Goal: Information Seeking & Learning: Learn about a topic

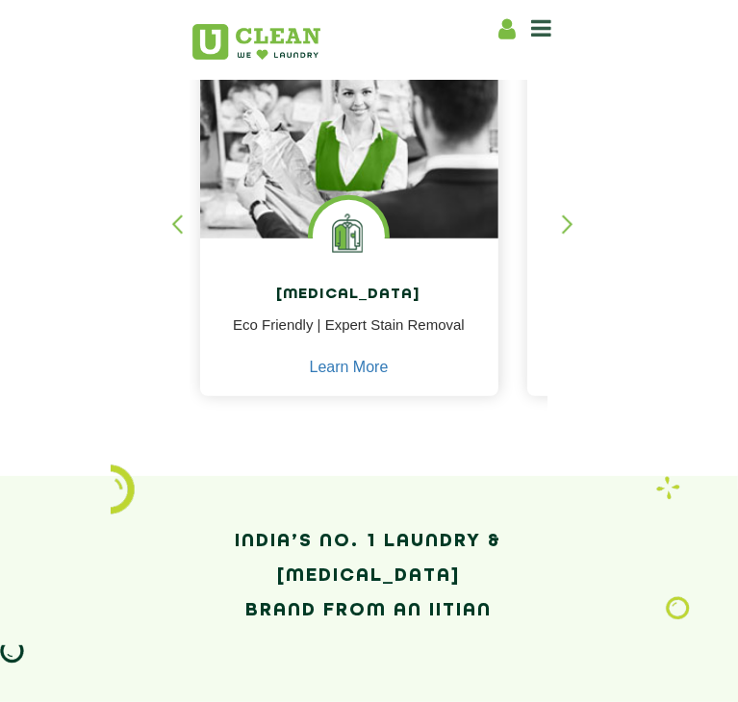
scroll to position [427, 0]
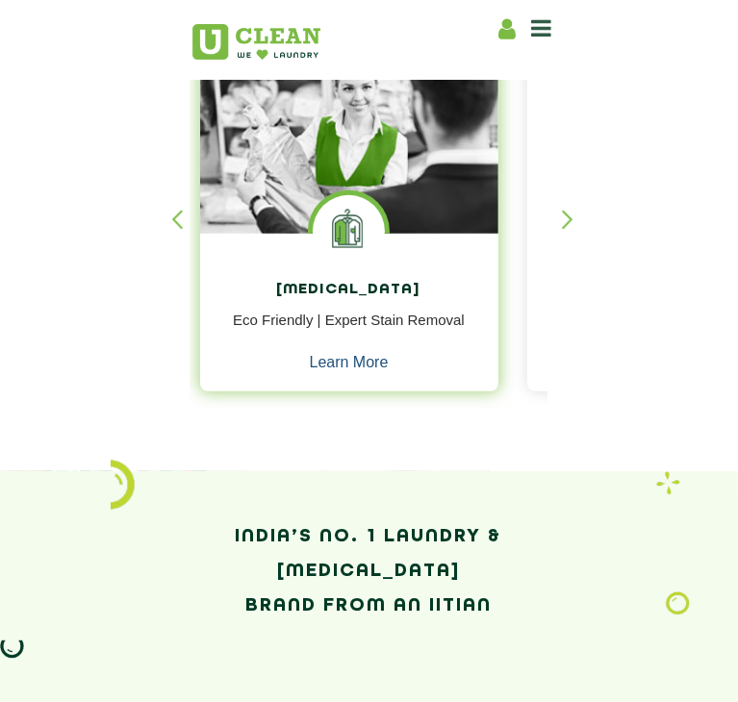
click at [310, 371] on link "Learn More" at bounding box center [349, 362] width 79 height 17
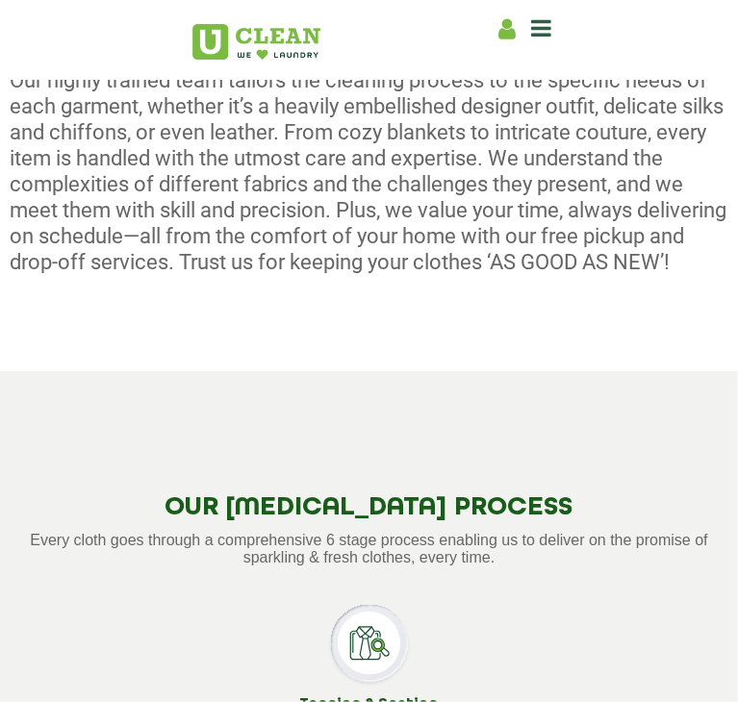
scroll to position [930, 0]
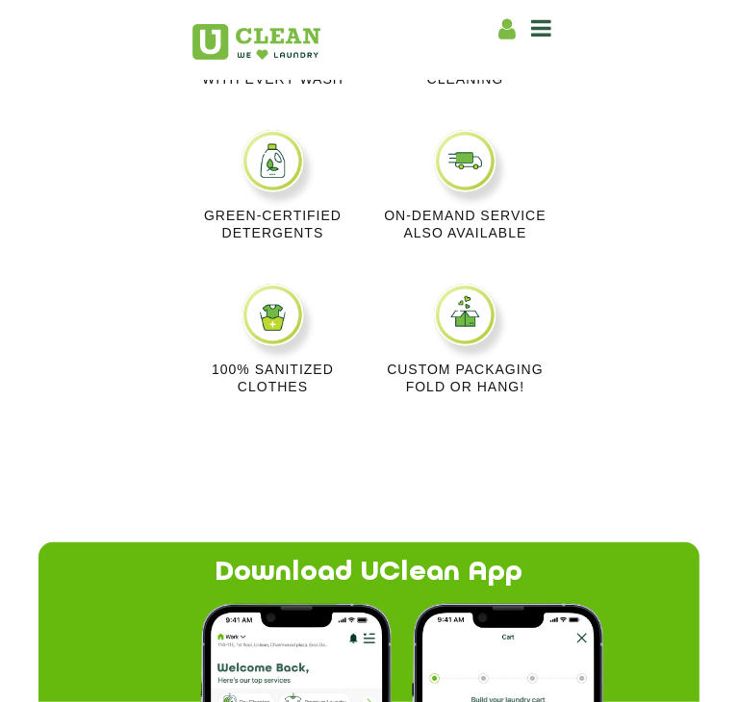
scroll to position [1527, 0]
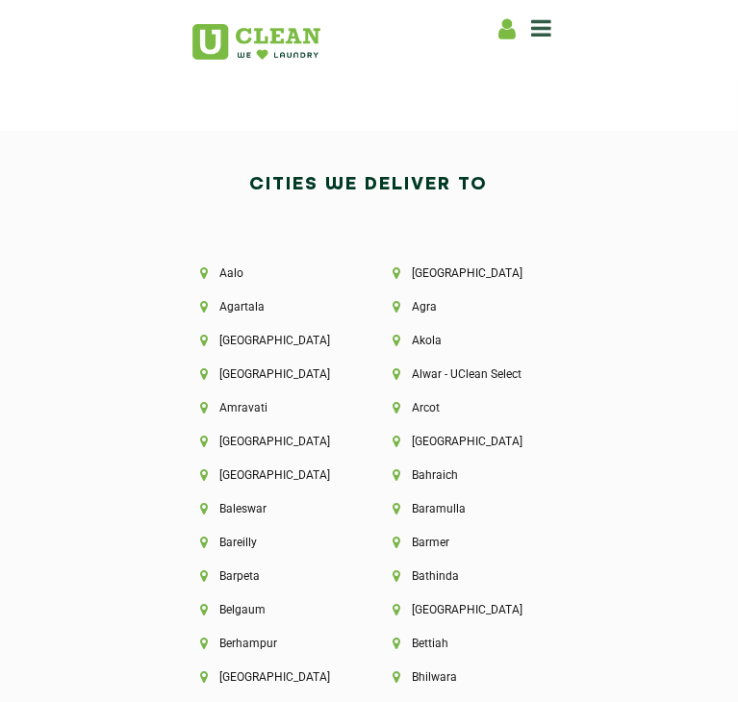
scroll to position [3561, 0]
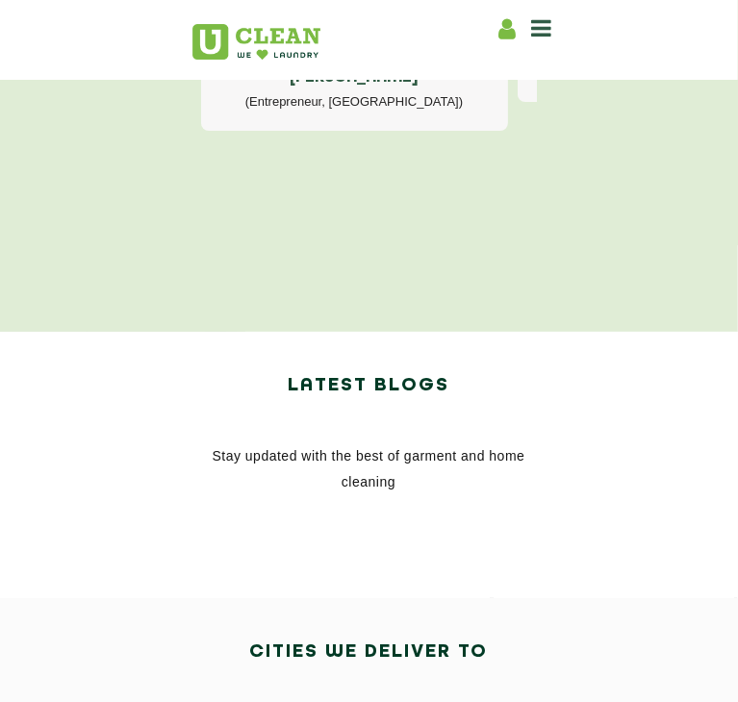
click at [552, 28] on icon at bounding box center [542, 27] width 20 height 23
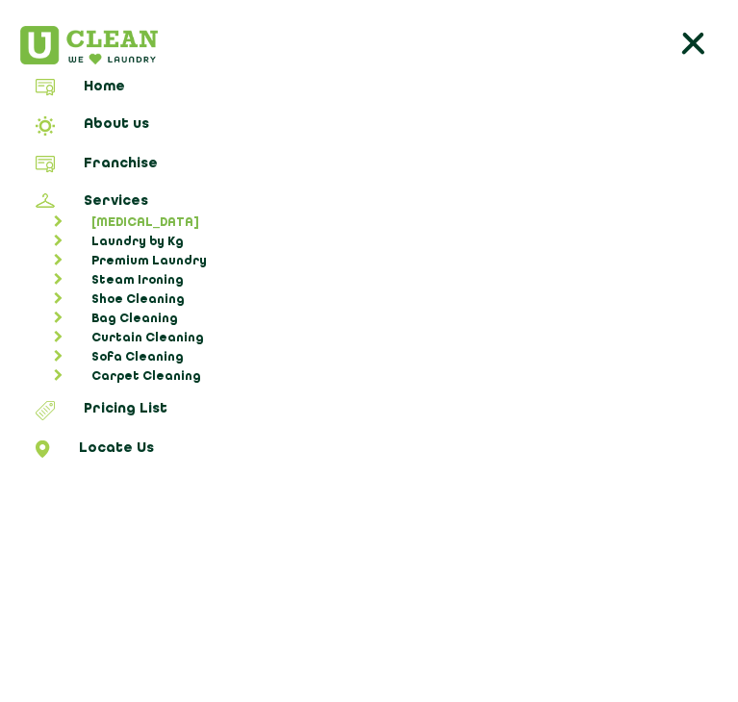
click at [140, 214] on link "[MEDICAL_DATA]" at bounding box center [378, 223] width 705 height 19
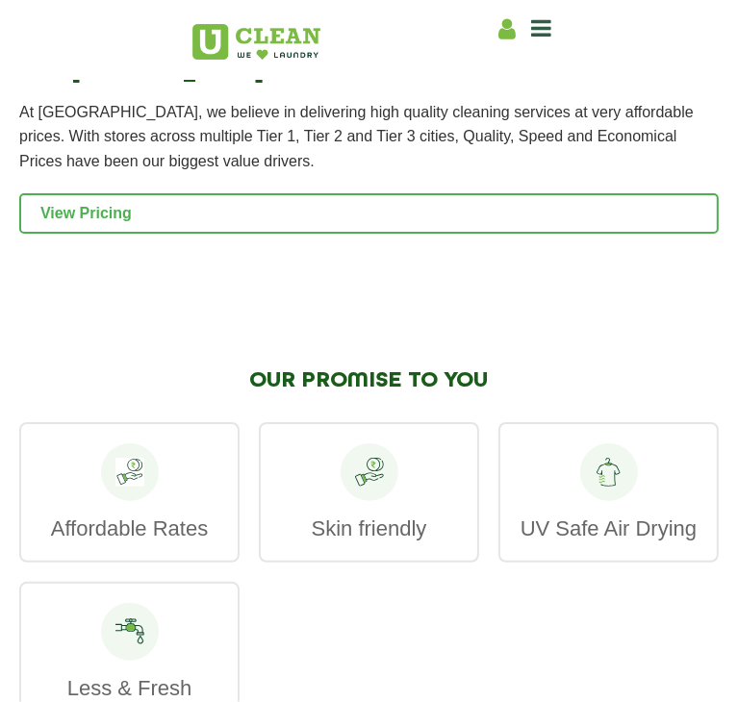
scroll to position [4082, 0]
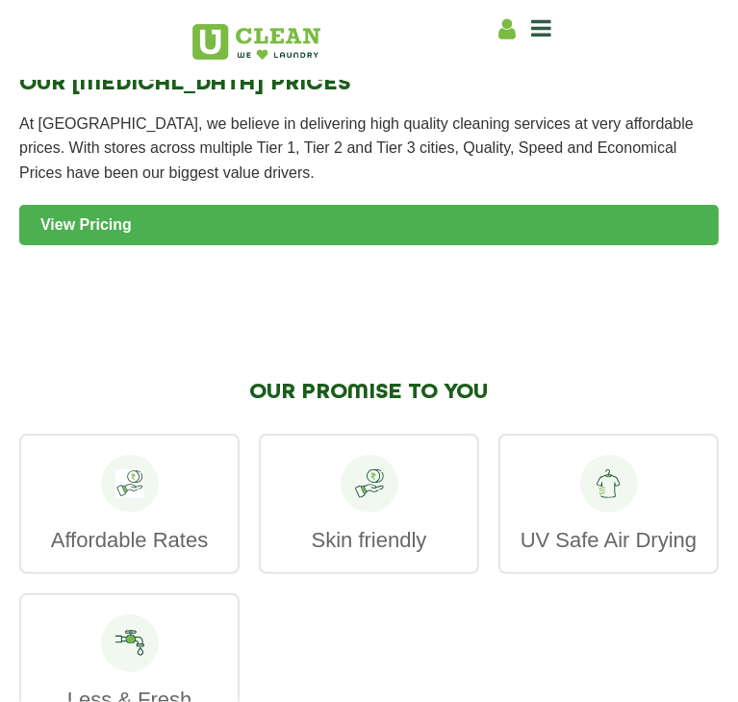
click at [412, 245] on link "View Pricing" at bounding box center [368, 225] width 699 height 40
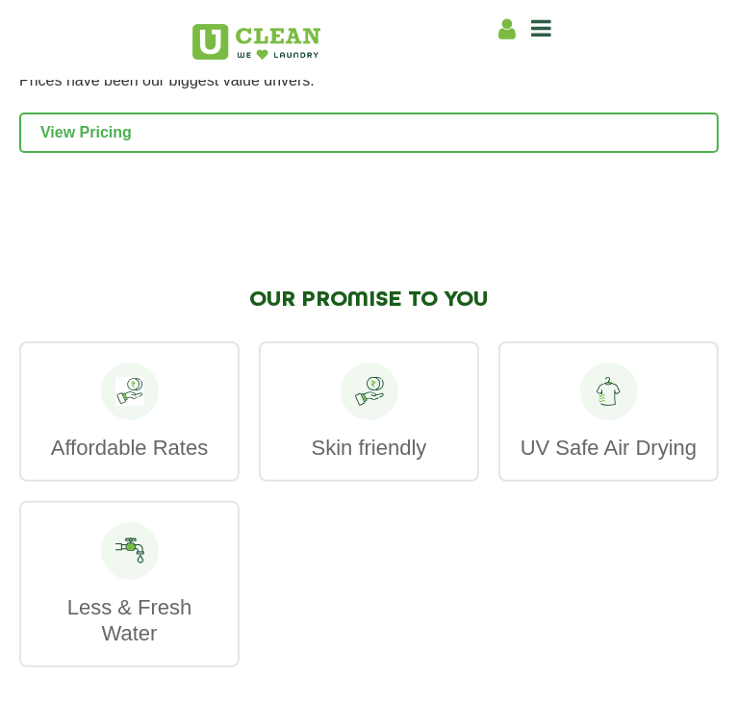
scroll to position [4104, 0]
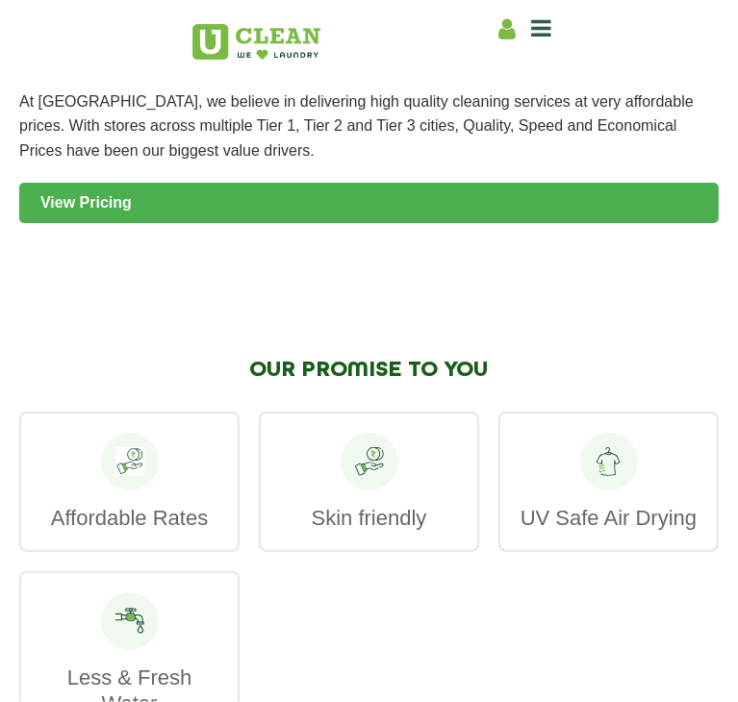
click at [212, 223] on link "View Pricing" at bounding box center [368, 203] width 699 height 40
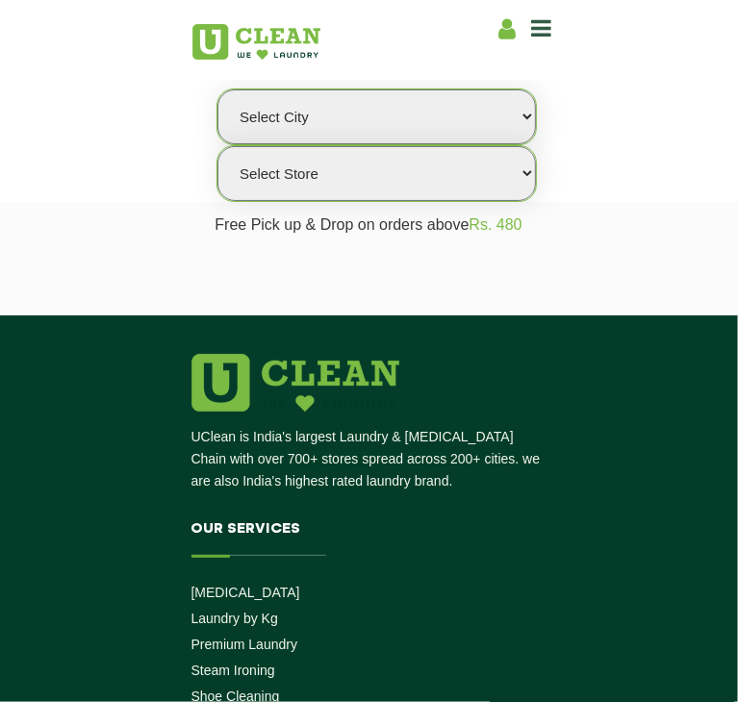
scroll to position [235, 0]
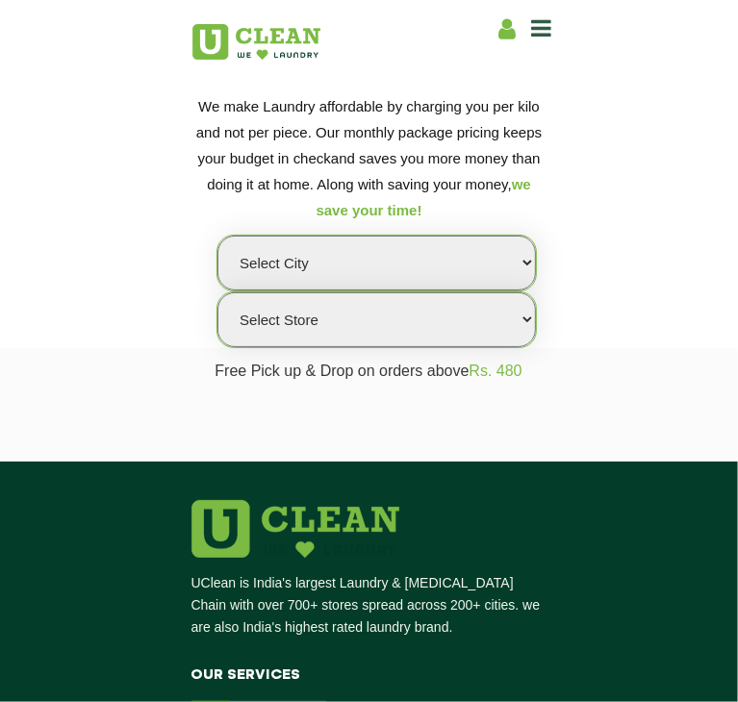
click at [217, 290] on select "Select city [GEOGRAPHIC_DATA] [GEOGRAPHIC_DATA] [GEOGRAPHIC_DATA] [GEOGRAPHIC_D…" at bounding box center [376, 263] width 318 height 55
select select "202"
click at [217, 290] on select "Select city Aalo Abu Dhabi Agartala Agra Ahmedabad Akola Aligarh Alwar - UClean…" at bounding box center [376, 263] width 318 height 55
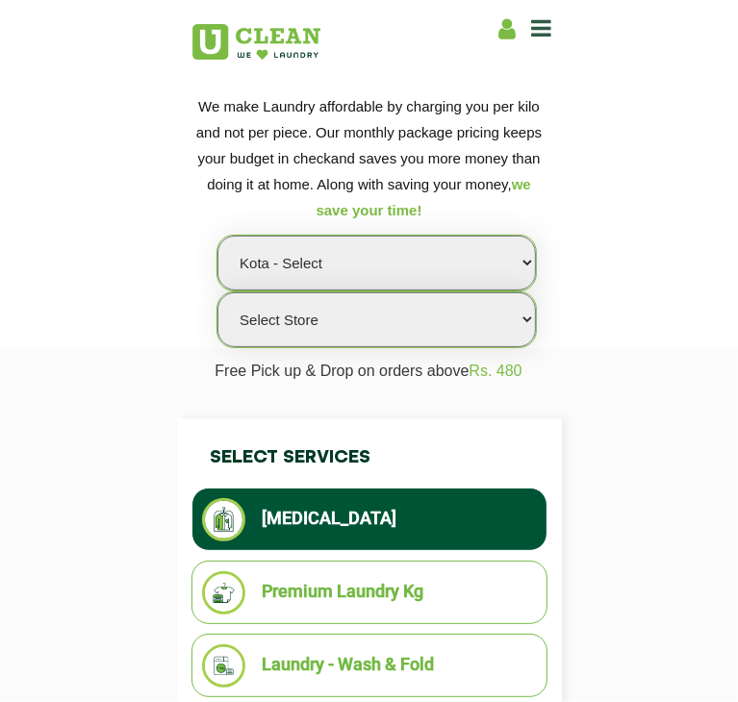
click at [405, 347] on select "Select Store UClean Kota" at bounding box center [376, 319] width 318 height 55
select select "598"
click at [356, 347] on select "Select Store UClean Kota" at bounding box center [376, 319] width 318 height 55
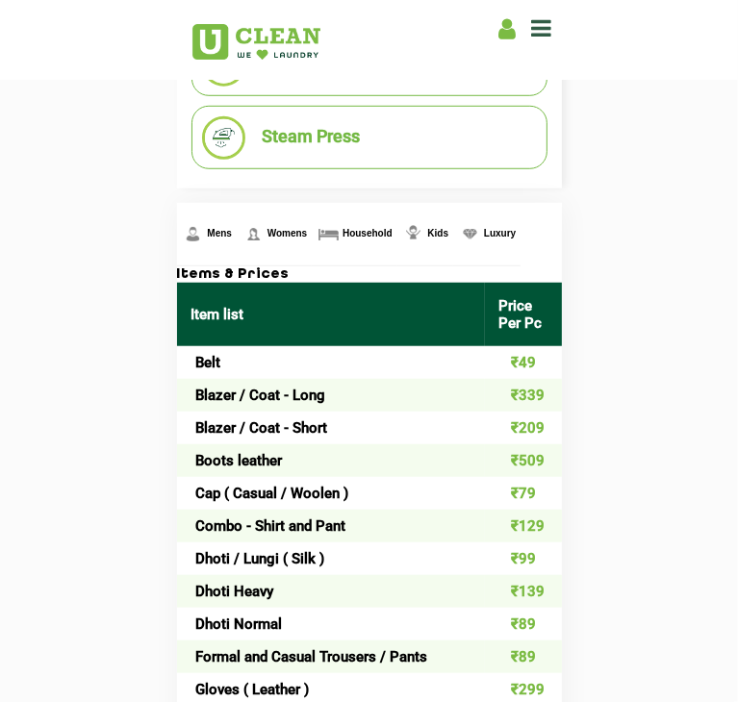
scroll to position [676, 0]
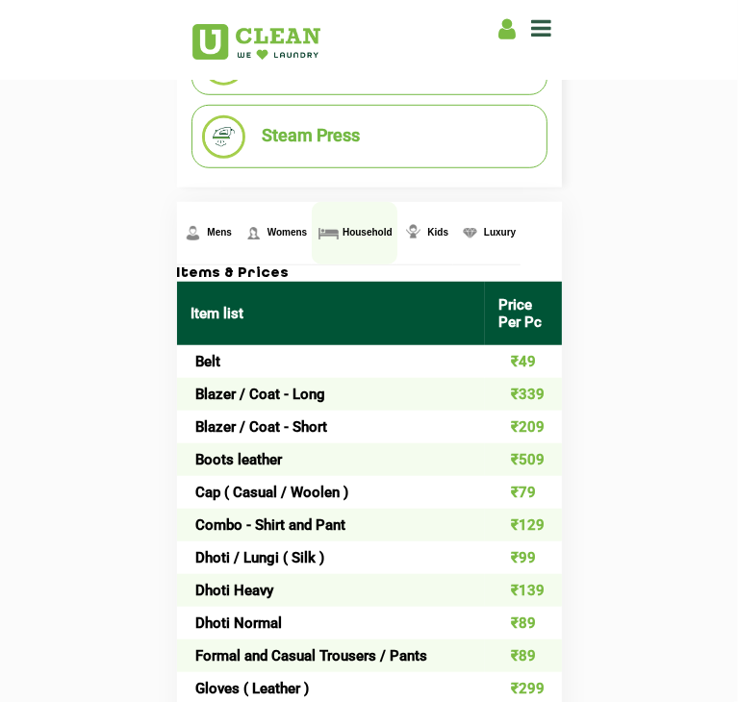
click at [342, 238] on span "Household" at bounding box center [367, 232] width 50 height 11
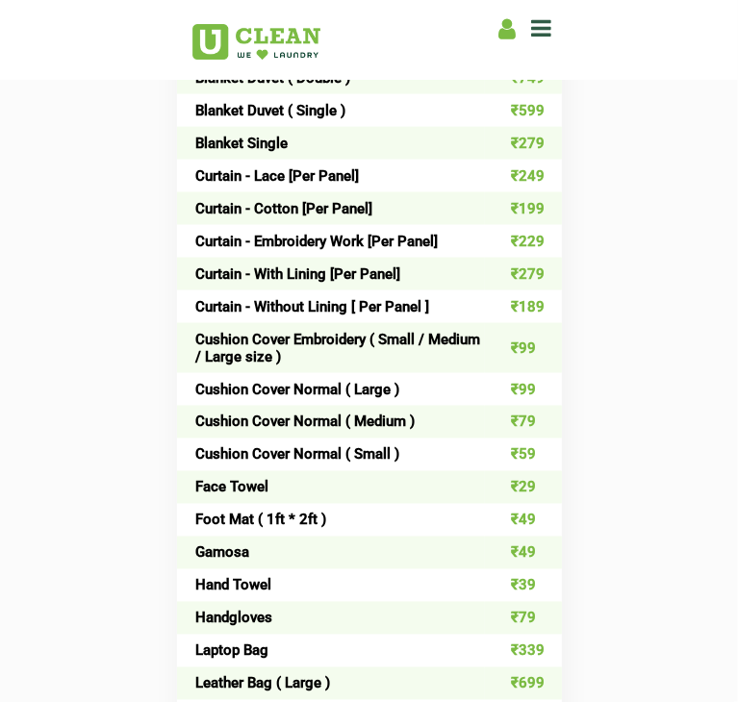
scroll to position [1520, 0]
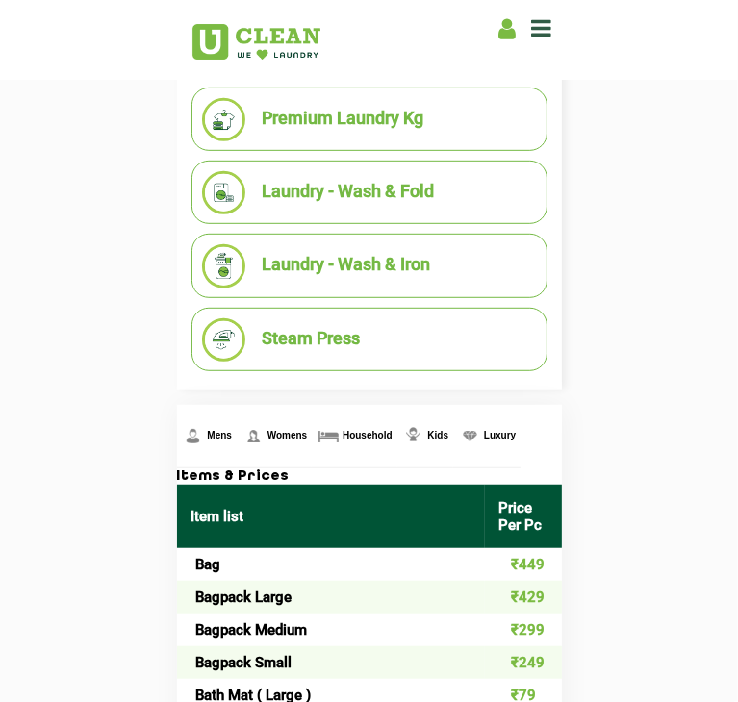
scroll to position [0, 0]
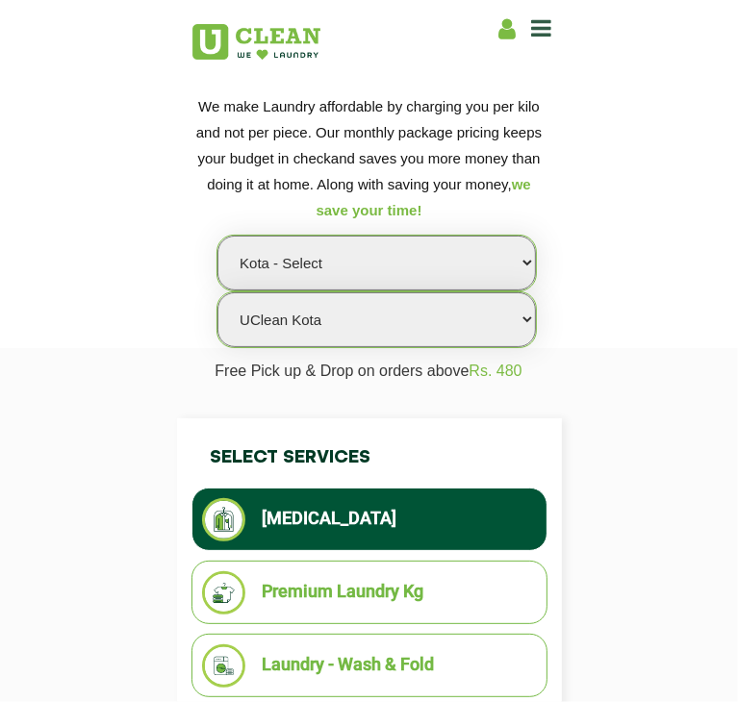
click at [517, 37] on icon at bounding box center [507, 29] width 17 height 24
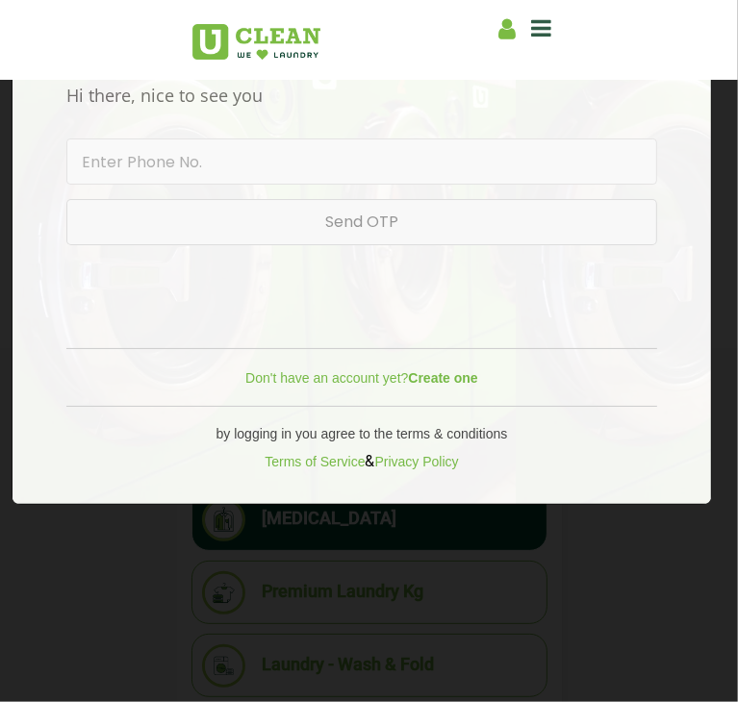
click at [612, 80] on header "Home About us Franchise Services Dry Cleaning Laundry by Kg Premium Laundry Ste…" at bounding box center [369, 40] width 738 height 80
click at [552, 34] on icon at bounding box center [542, 27] width 20 height 23
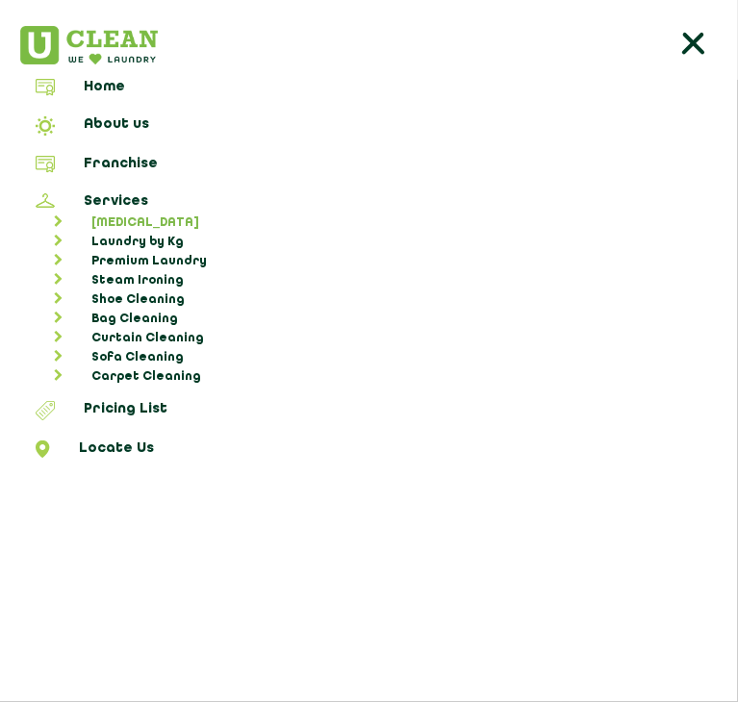
click at [127, 214] on link "[MEDICAL_DATA]" at bounding box center [378, 223] width 705 height 19
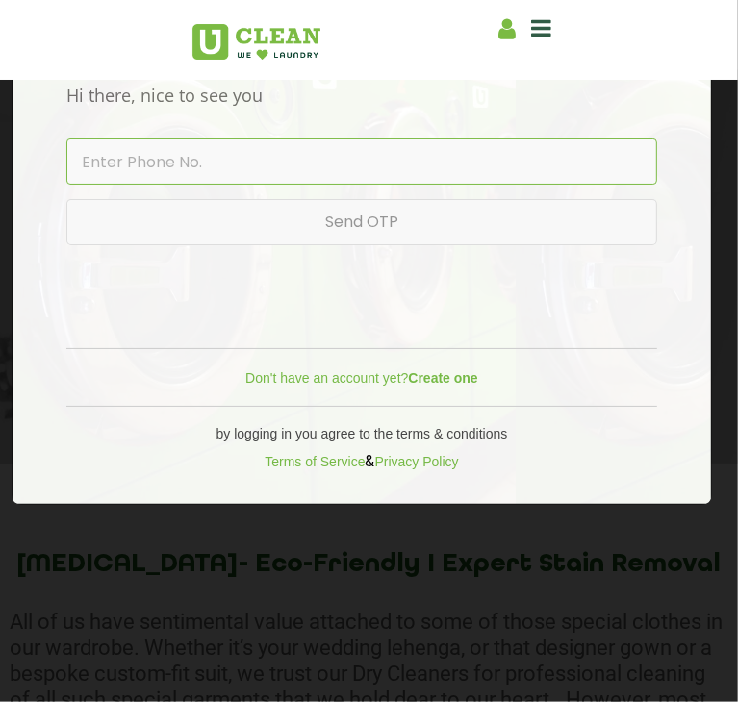
click at [186, 185] on input "text" at bounding box center [361, 162] width 591 height 46
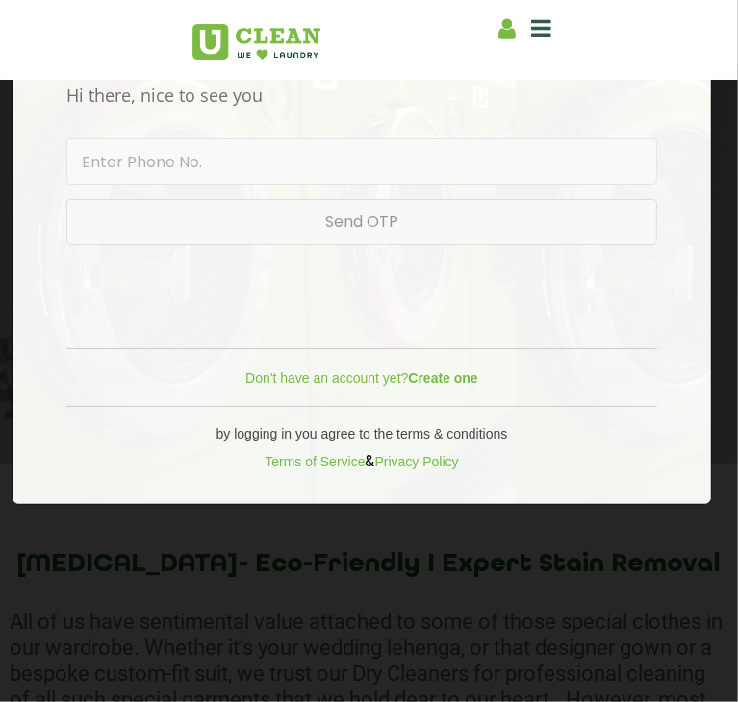
click at [690, 47] on span "×" at bounding box center [696, 36] width 12 height 22
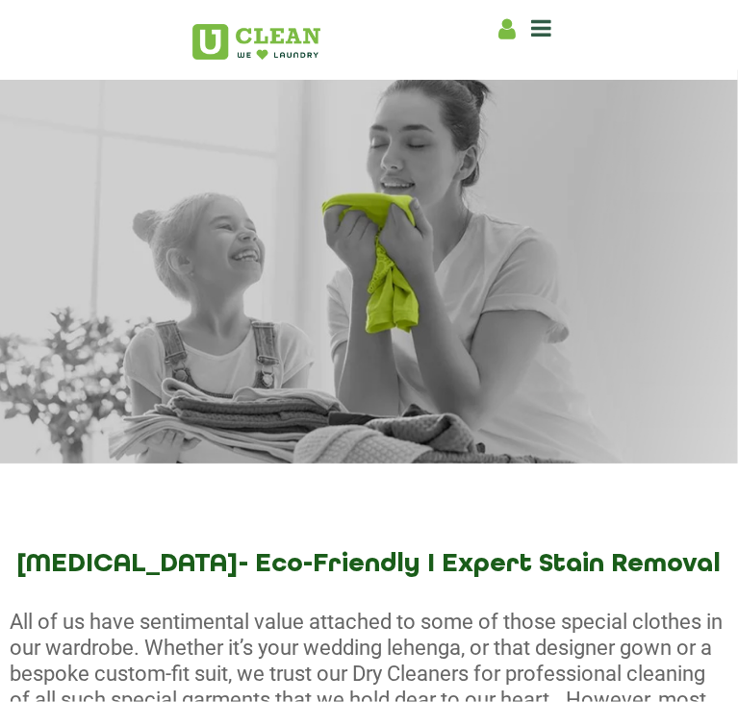
click at [517, 24] on icon at bounding box center [507, 29] width 17 height 24
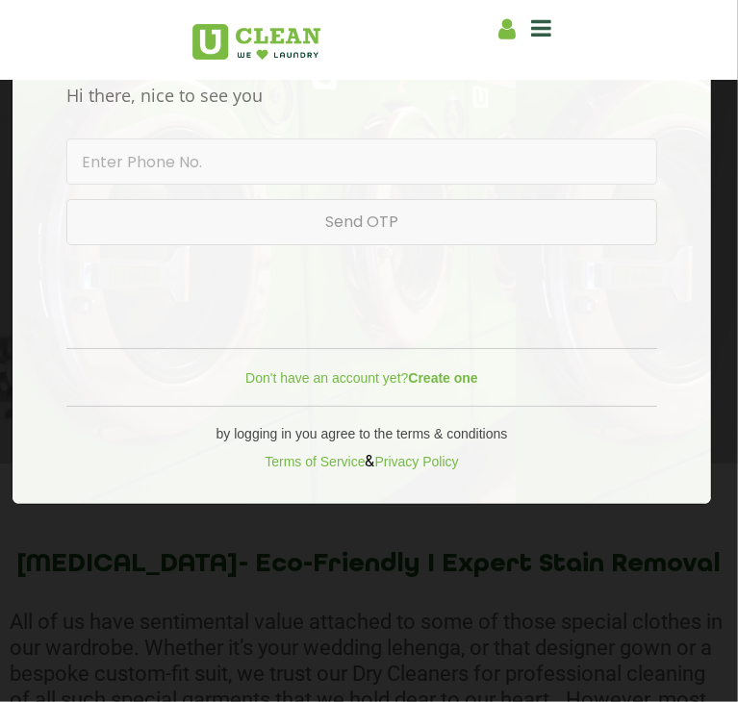
click at [690, 47] on span "×" at bounding box center [696, 36] width 12 height 22
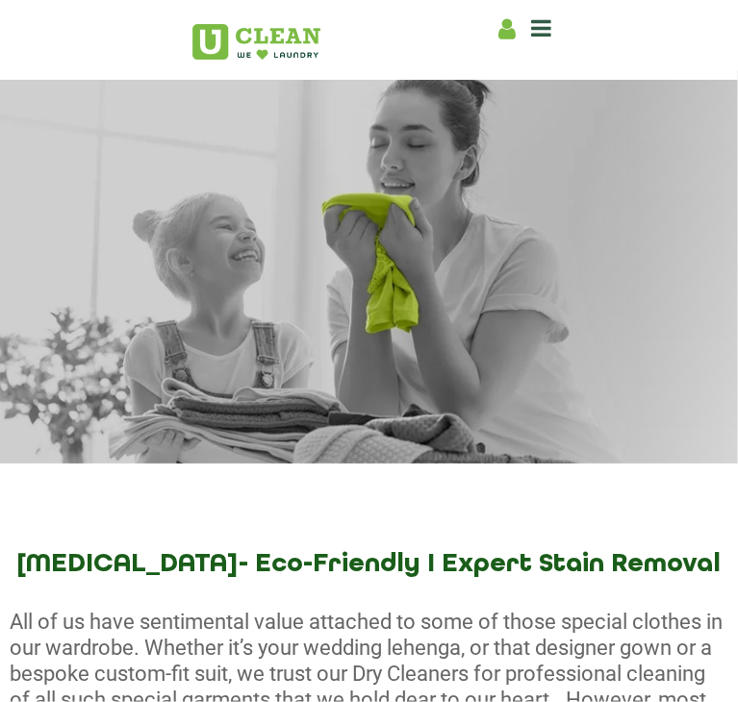
click at [192, 46] on img at bounding box center [256, 42] width 128 height 36
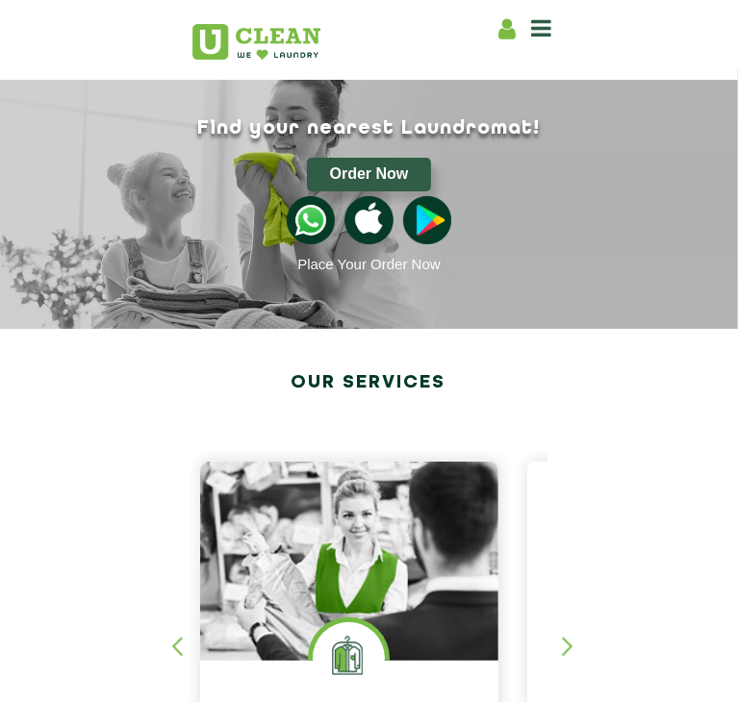
click at [296, 228] on img at bounding box center [311, 220] width 48 height 48
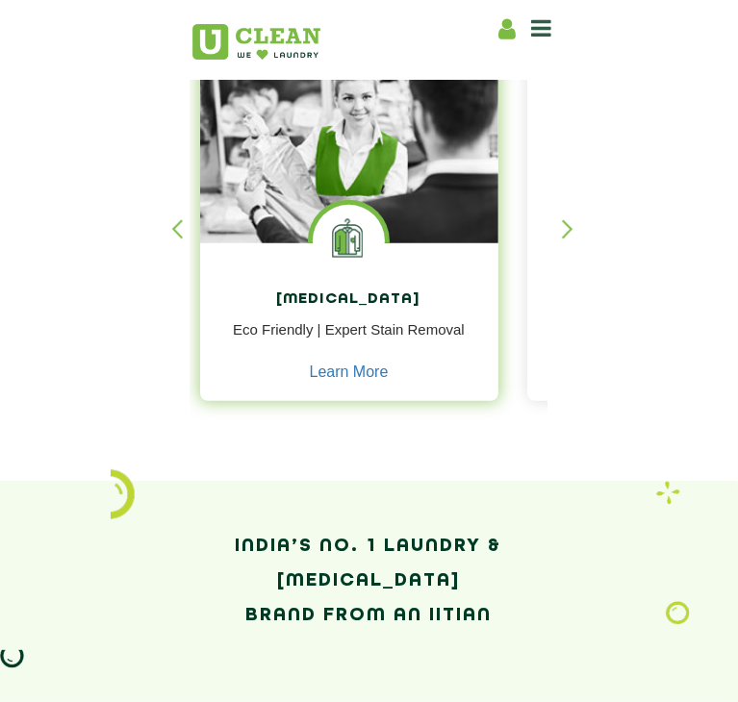
scroll to position [418, 0]
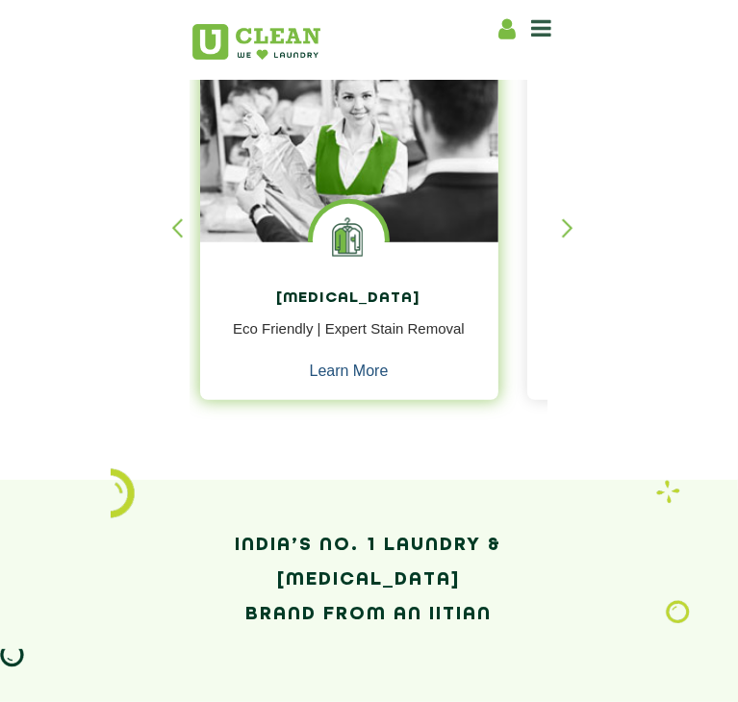
click at [310, 380] on link "Learn More" at bounding box center [349, 371] width 79 height 17
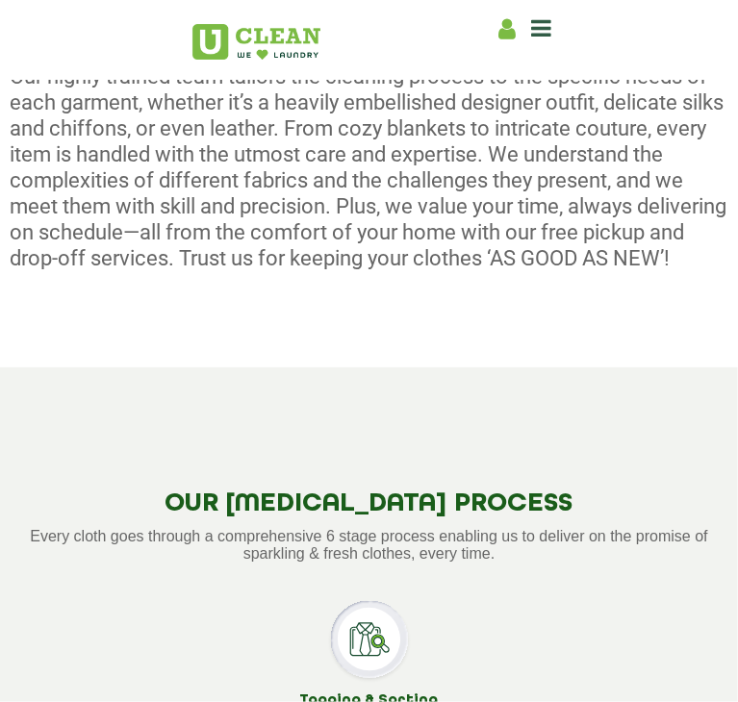
scroll to position [966, 0]
